Goal: Task Accomplishment & Management: Use online tool/utility

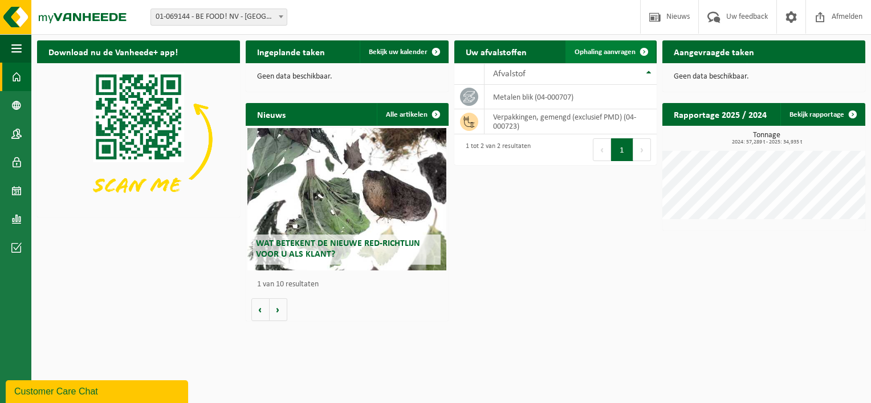
click at [643, 50] on span at bounding box center [644, 51] width 23 height 23
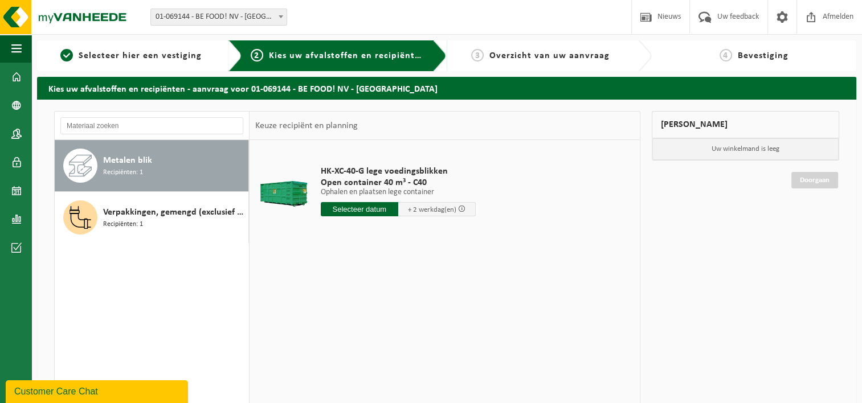
click at [113, 169] on span "Recipiënten: 1" at bounding box center [123, 173] width 40 height 11
click at [358, 210] on input "text" at bounding box center [360, 209] width 78 height 14
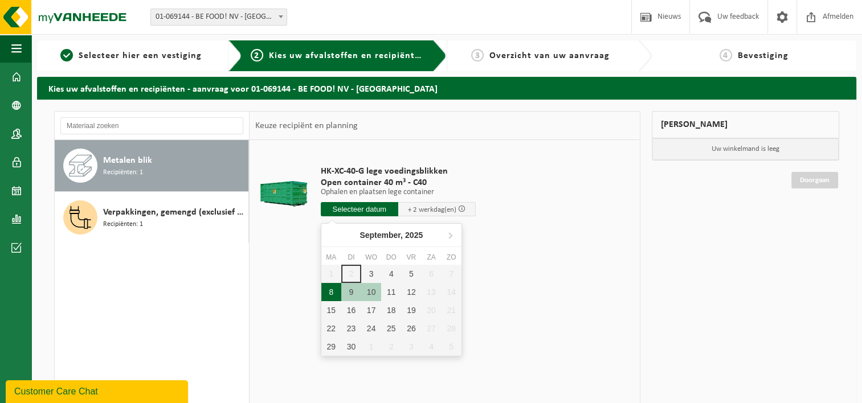
click at [333, 294] on div "8" at bounding box center [331, 292] width 20 height 18
type input "Van 2025-09-08"
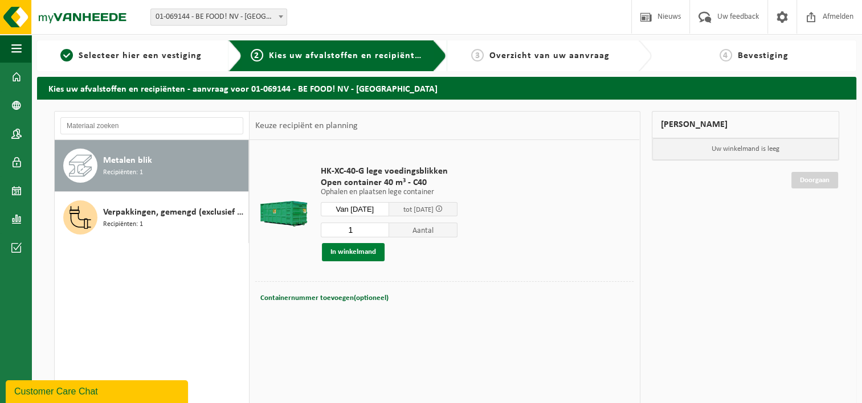
click at [366, 253] on button "In winkelmand" at bounding box center [353, 252] width 63 height 18
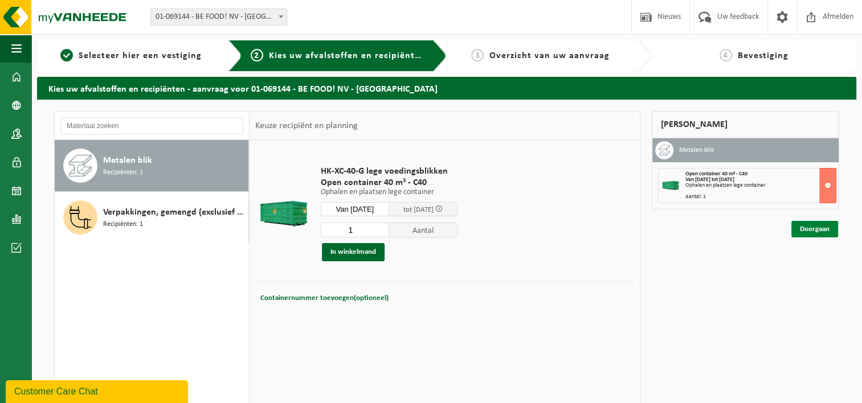
click at [814, 231] on link "Doorgaan" at bounding box center [815, 229] width 47 height 17
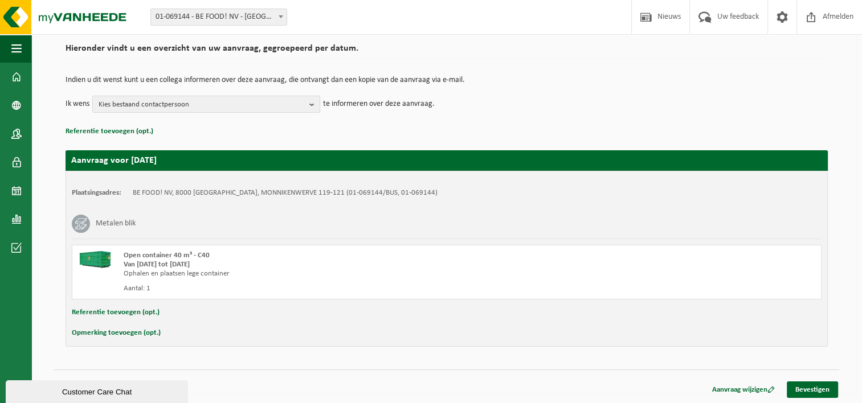
scroll to position [84, 0]
click at [822, 388] on link "Bevestigen" at bounding box center [812, 390] width 51 height 17
